Goal: Find specific page/section: Find specific page/section

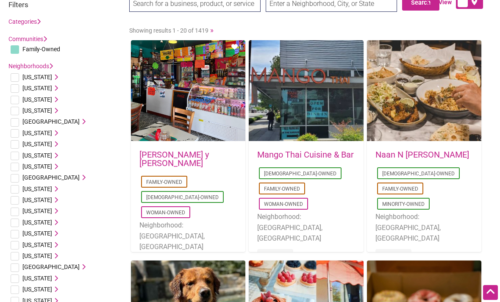
scroll to position [42, 0]
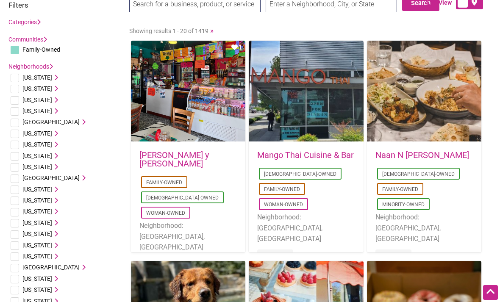
click at [17, 133] on input "checkbox" at bounding box center [15, 134] width 8 height 8
checkbox input "true"
click at [52, 130] on icon at bounding box center [55, 133] width 6 height 6
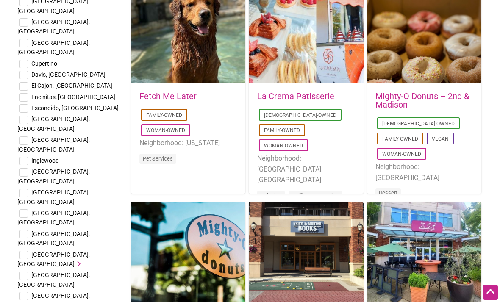
scroll to position [366, 0]
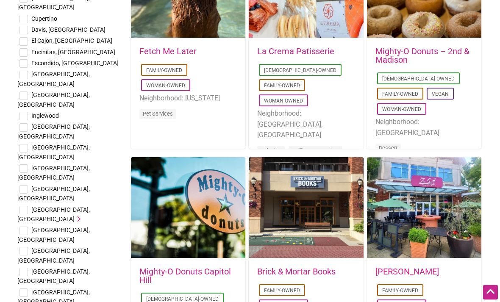
click at [24, 206] on input "checkbox" at bounding box center [23, 210] width 8 height 8
checkbox input "true"
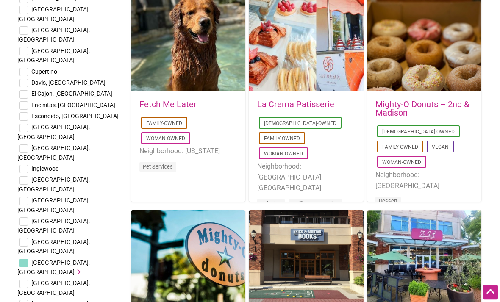
scroll to position [313, 0]
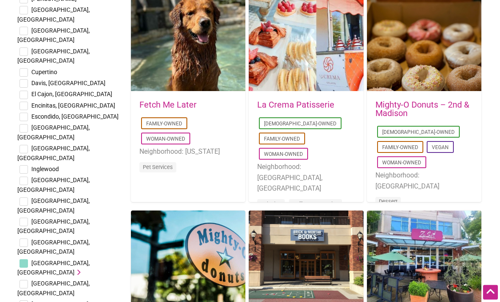
click at [20, 239] on input "checkbox" at bounding box center [23, 243] width 8 height 8
checkbox input "true"
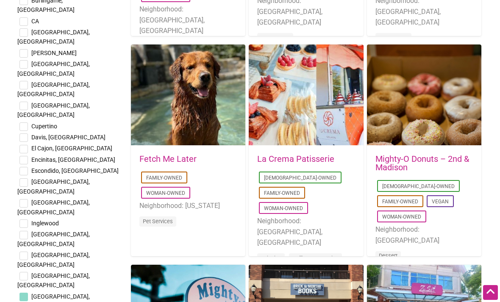
click at [23, 199] on input "checkbox" at bounding box center [23, 203] width 8 height 8
checkbox input "true"
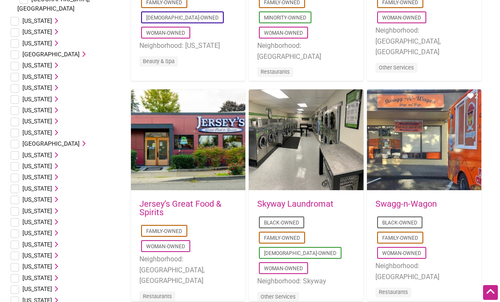
scroll to position [1119, 0]
